Goal: Use online tool/utility: Utilize a website feature to perform a specific function

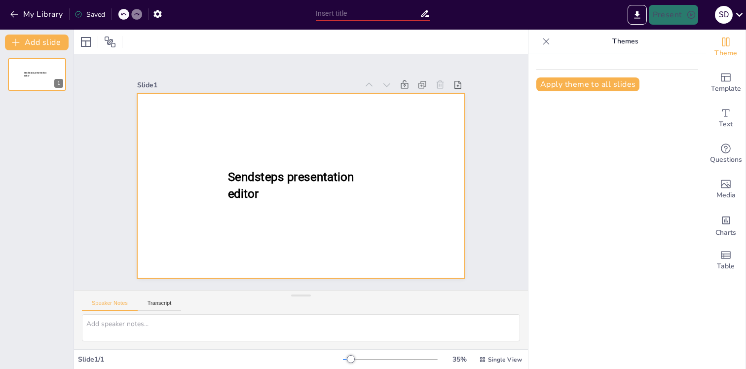
type input "New Sendsteps"
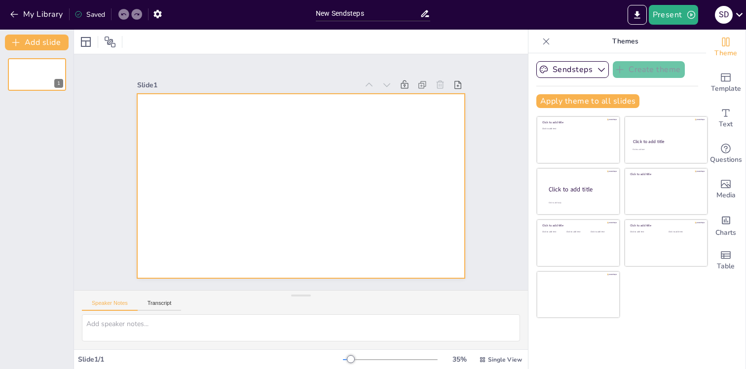
click at [332, 178] on div at bounding box center [301, 186] width 328 height 184
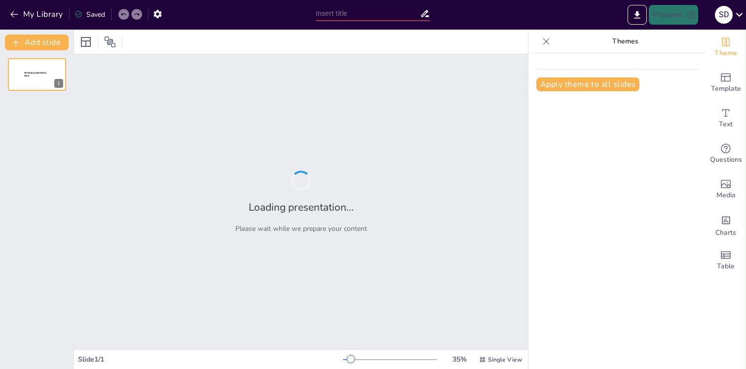
type input "Інформаційні технології: Сучасні тренди та приклади"
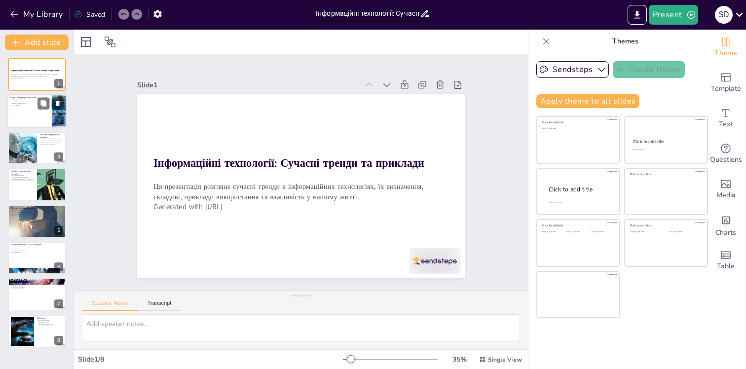
click at [32, 115] on div at bounding box center [36, 112] width 59 height 34
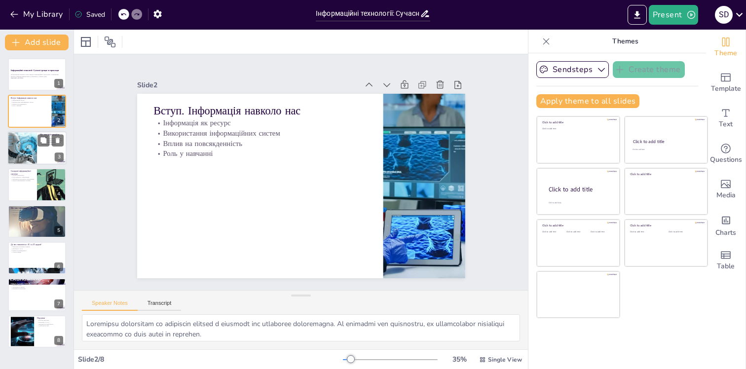
click at [28, 148] on div at bounding box center [22, 148] width 54 height 34
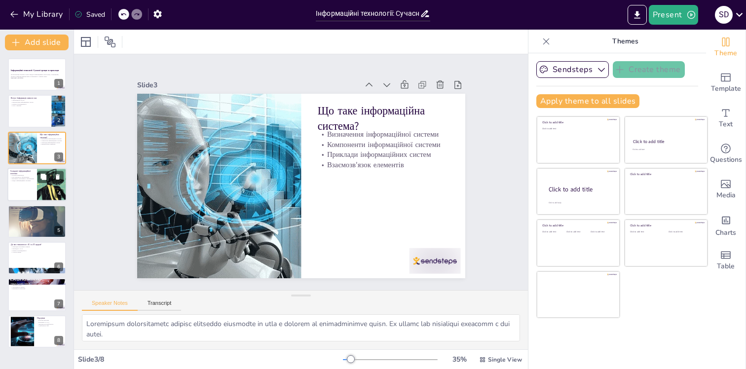
click at [27, 185] on div at bounding box center [36, 185] width 59 height 34
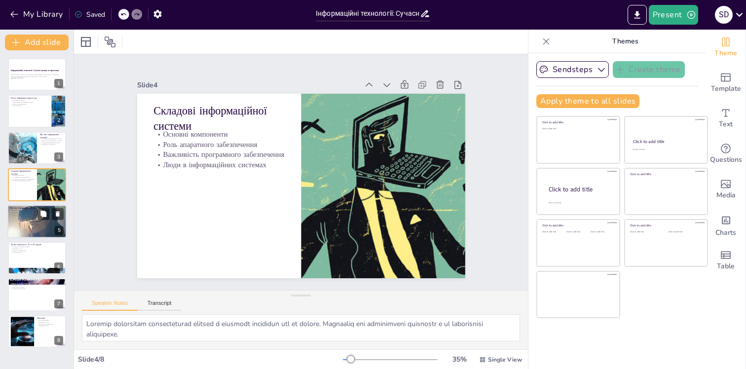
click at [27, 217] on div at bounding box center [36, 221] width 59 height 39
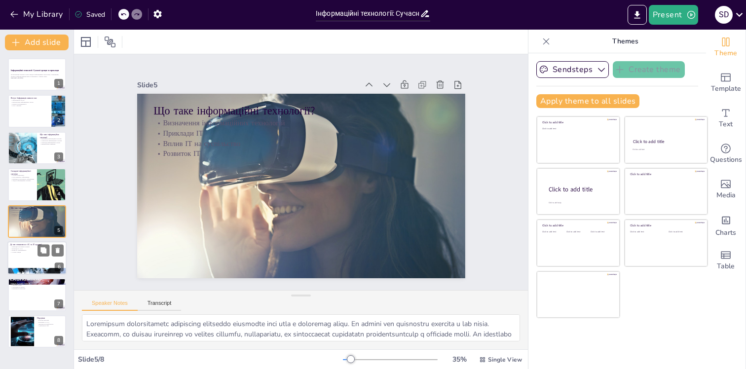
click at [29, 254] on div at bounding box center [36, 258] width 59 height 34
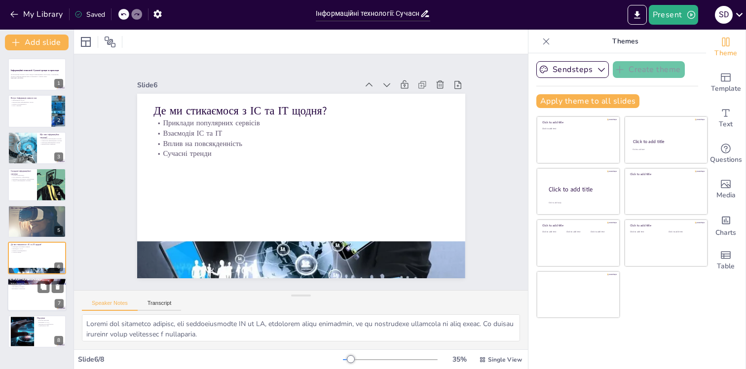
click at [32, 297] on div at bounding box center [36, 295] width 59 height 34
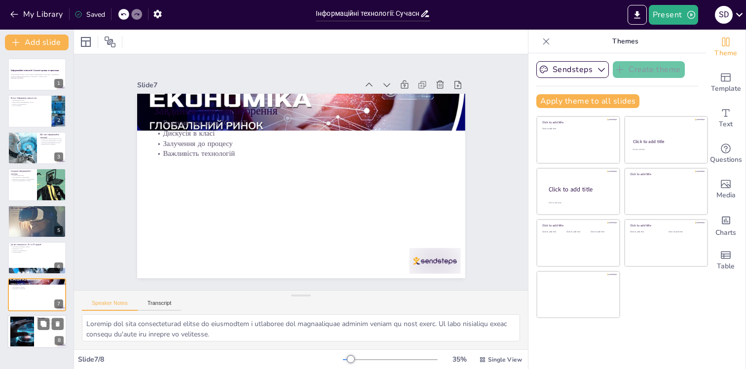
click at [35, 323] on div at bounding box center [36, 332] width 59 height 34
type textarea "Loremip dolorsit ametconsecte adipiscing elitseddoeius tempor in utlaboreet d m…"
